Goal: Transaction & Acquisition: Subscribe to service/newsletter

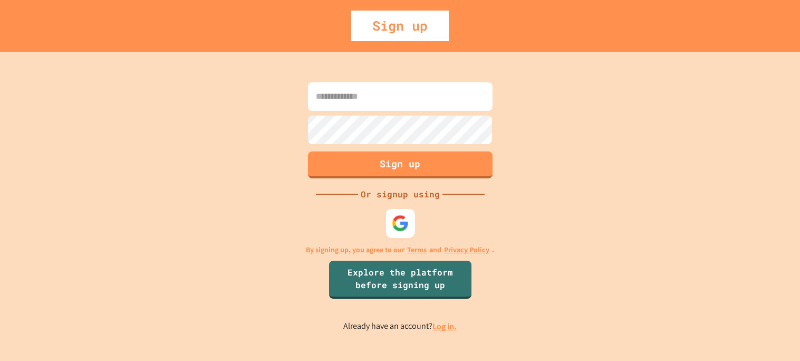
click at [396, 229] on img at bounding box center [399, 222] width 17 height 17
click at [441, 330] on link "Log in." at bounding box center [444, 325] width 24 height 11
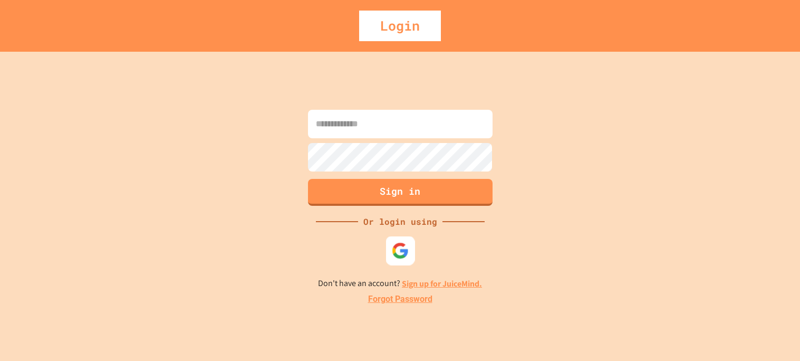
click at [393, 249] on img at bounding box center [399, 249] width 17 height 17
